Goal: Book appointment/travel/reservation

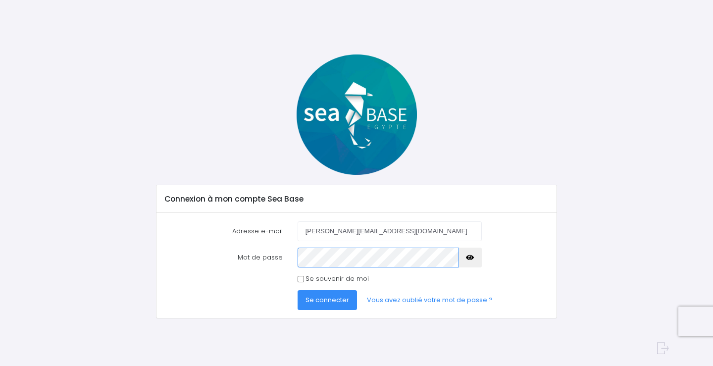
click at [298, 290] on button "Se connecter" at bounding box center [327, 300] width 59 height 20
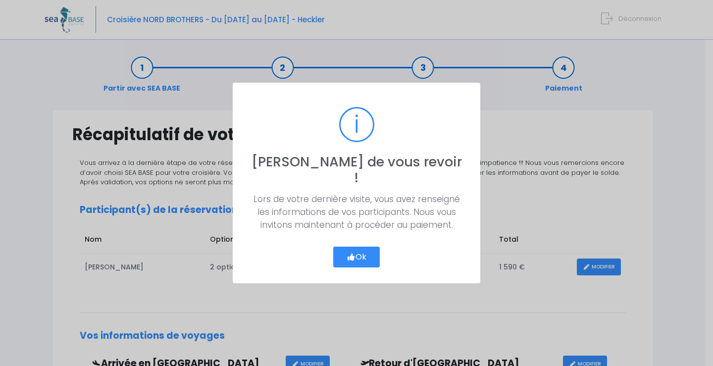
click at [365, 250] on button "Ok" at bounding box center [356, 257] width 47 height 21
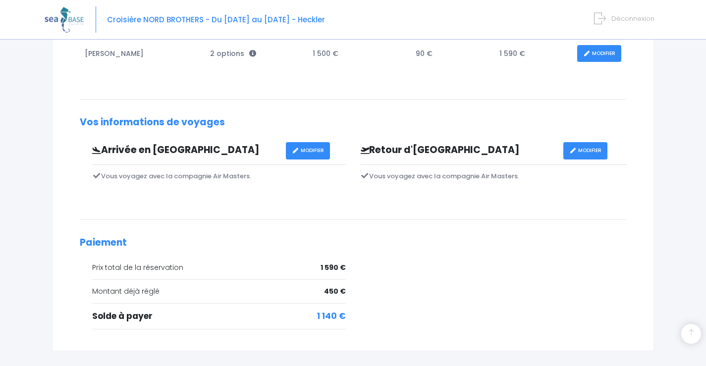
scroll to position [285, 0]
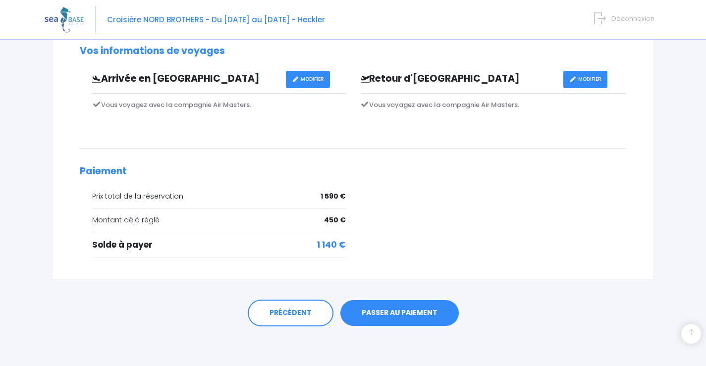
drag, startPoint x: 317, startPoint y: 244, endPoint x: 337, endPoint y: 242, distance: 20.5
click at [337, 242] on div "Solde à payer 1 140 €" at bounding box center [219, 245] width 254 height 13
copy div "Solde à payer 1 140"
click at [387, 315] on link "PASSER AU PAIEMENT" at bounding box center [399, 313] width 118 height 26
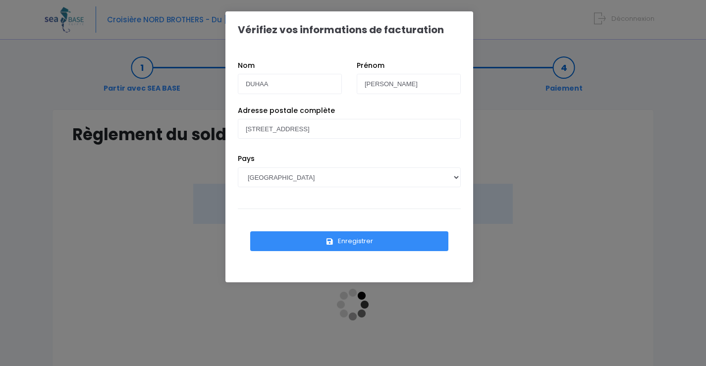
click at [357, 244] on button "Enregistrer" at bounding box center [349, 241] width 198 height 20
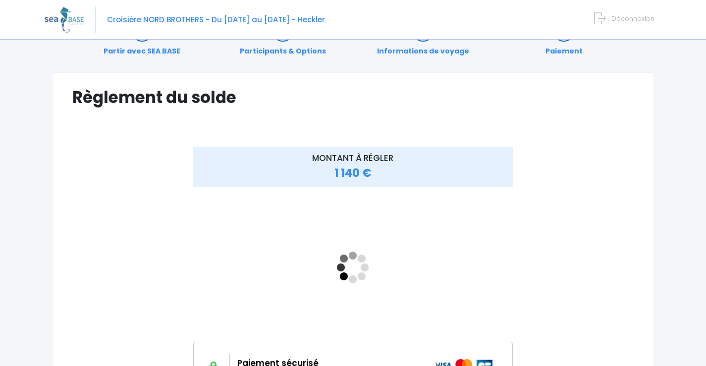
scroll to position [99, 0]
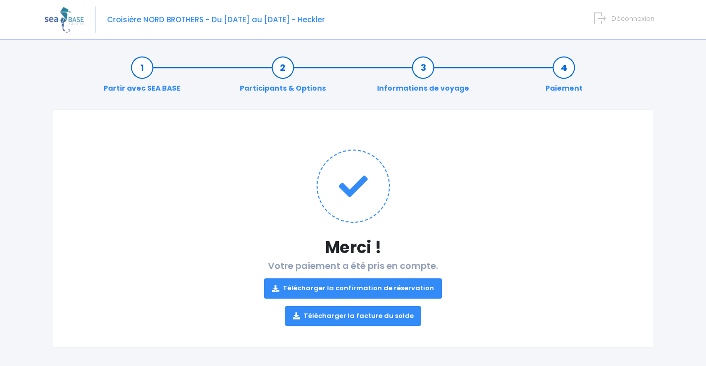
click at [370, 314] on link "Télécharger la facture du solde" at bounding box center [353, 316] width 137 height 20
click at [366, 287] on link "Télécharger la confirmation de réservation" at bounding box center [353, 288] width 178 height 20
